Goal: Task Accomplishment & Management: Manage account settings

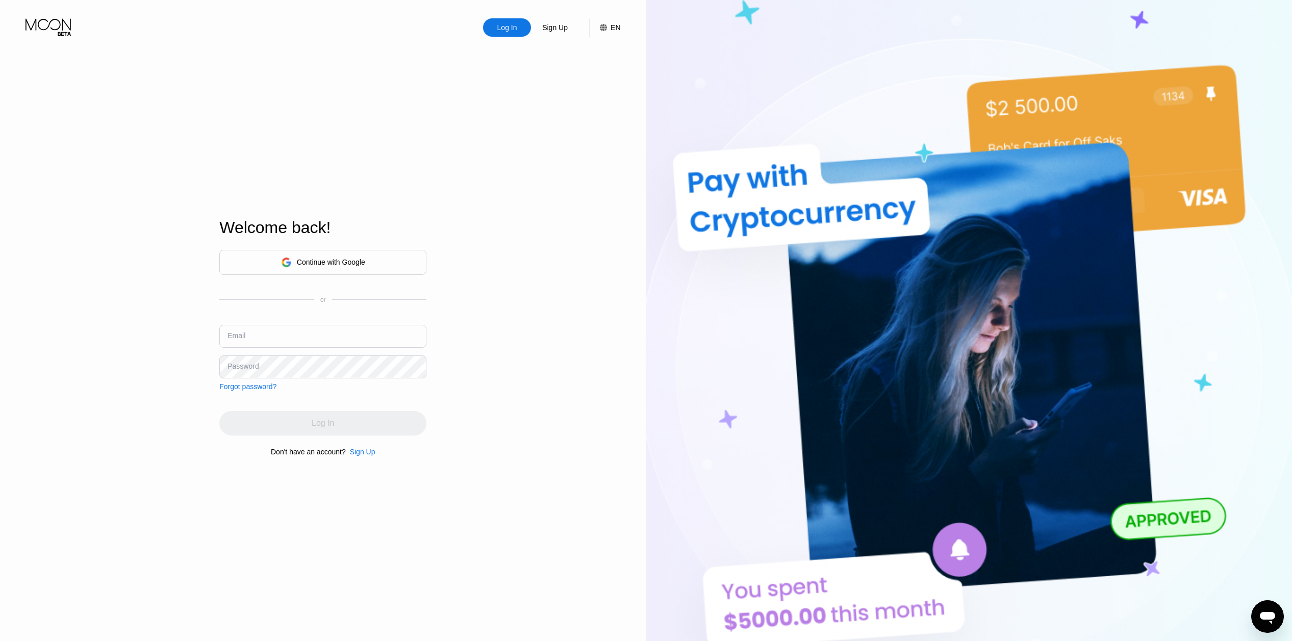
click at [328, 264] on div "Continue with Google" at bounding box center [331, 262] width 68 height 8
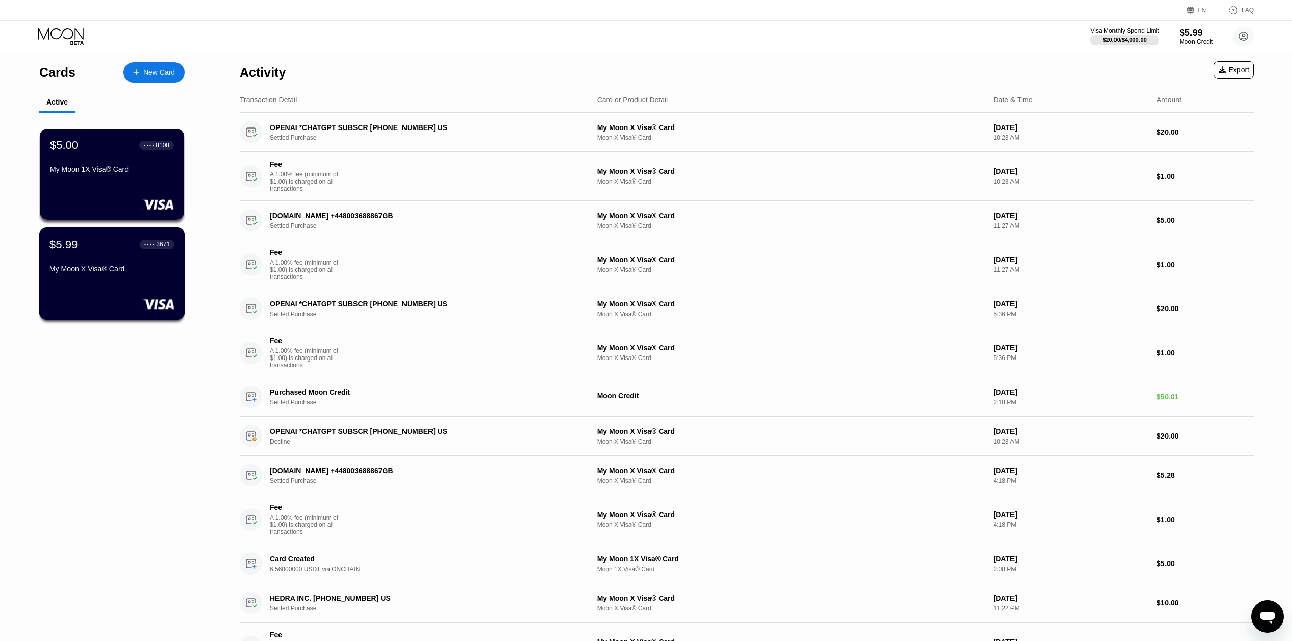
click at [100, 268] on div "My Moon X Visa® Card" at bounding box center [111, 269] width 125 height 8
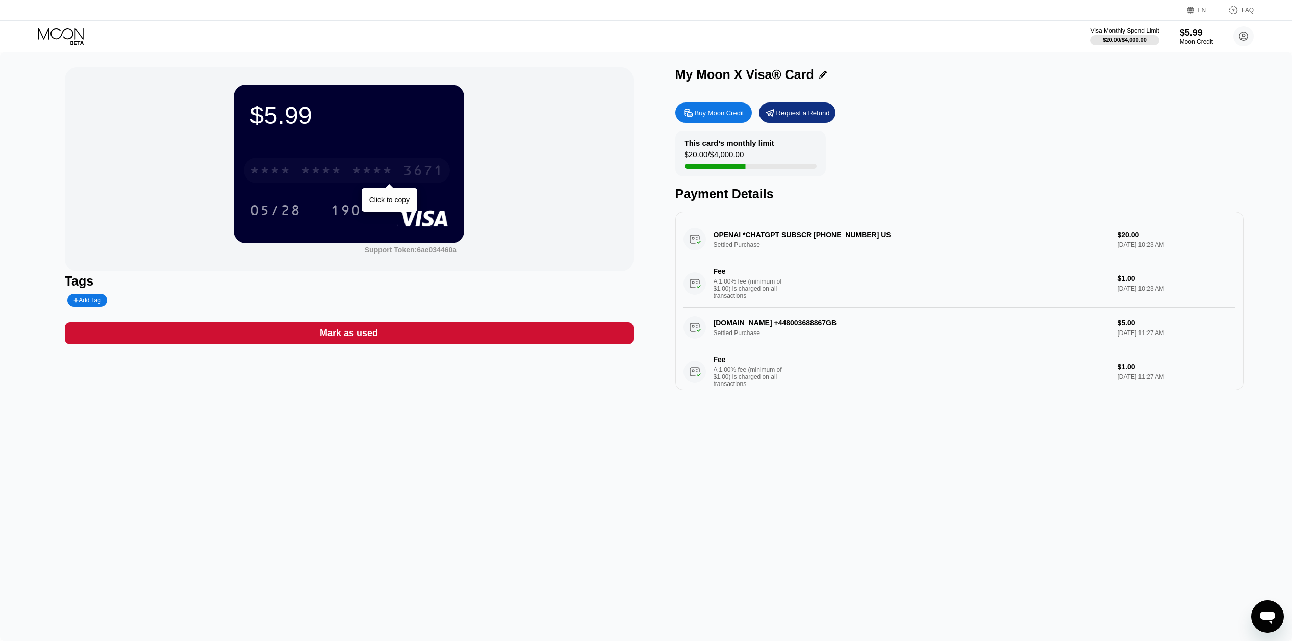
click at [375, 171] on div "* * * *" at bounding box center [372, 172] width 41 height 16
